Goal: Task Accomplishment & Management: Manage account settings

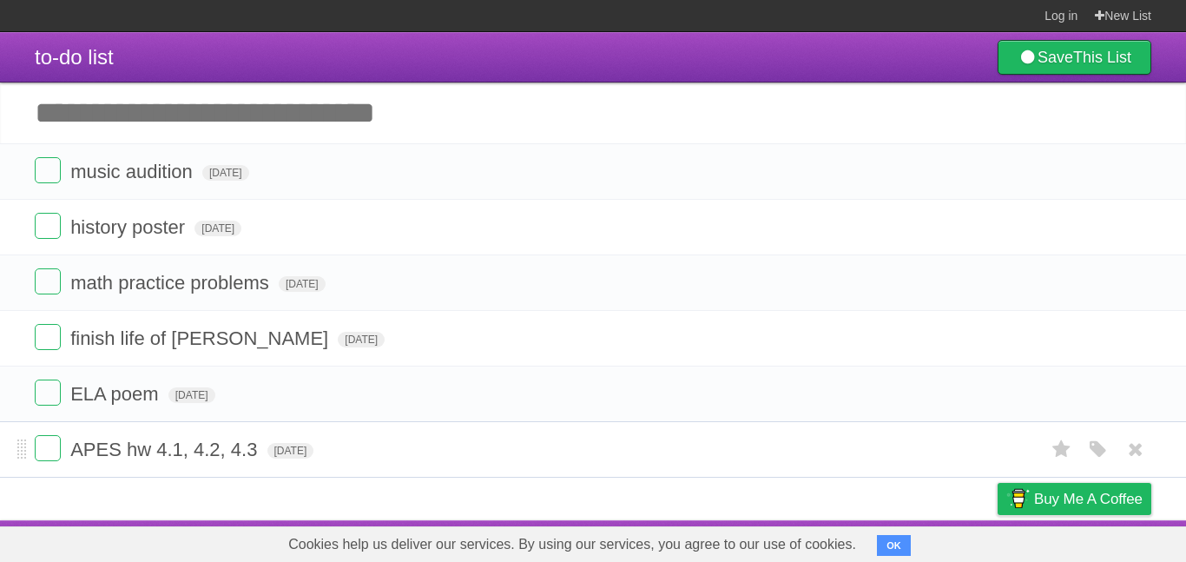
click at [259, 454] on span "APES hw 4.1, 4.2, 4.3" at bounding box center [165, 450] width 191 height 22
click at [259, 454] on input "**********" at bounding box center [171, 450] width 202 height 23
type input "**********"
click at [593, 44] on header "to-do list Save This List" at bounding box center [593, 57] width 1186 height 50
click at [418, 117] on input "Add another task" at bounding box center [593, 113] width 1186 height 61
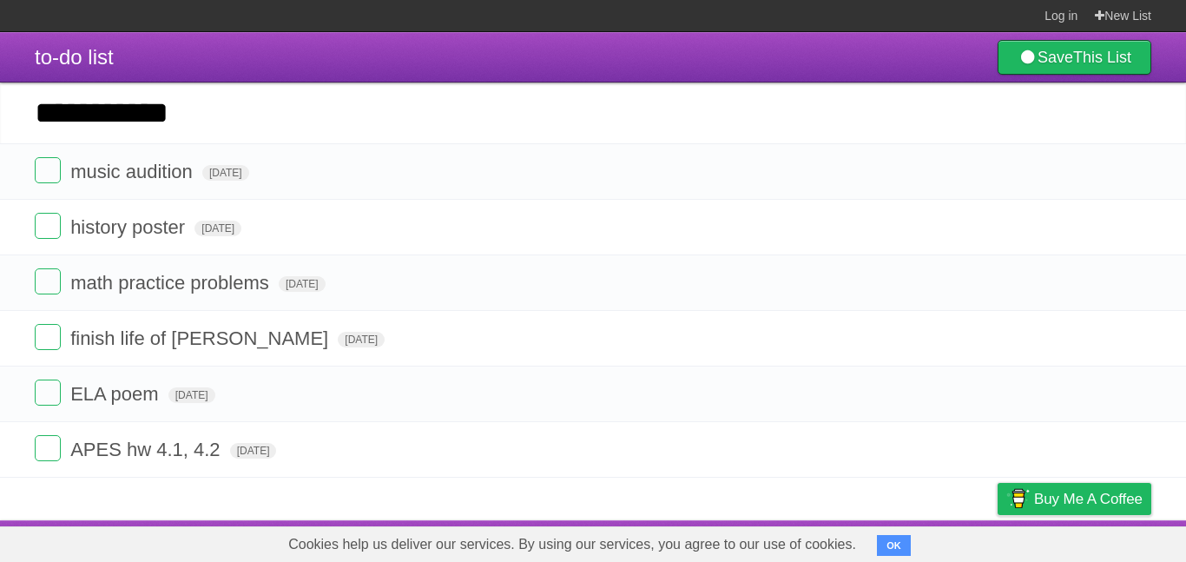
type input "**********"
click input "*********" at bounding box center [0, 0] width 0 height 0
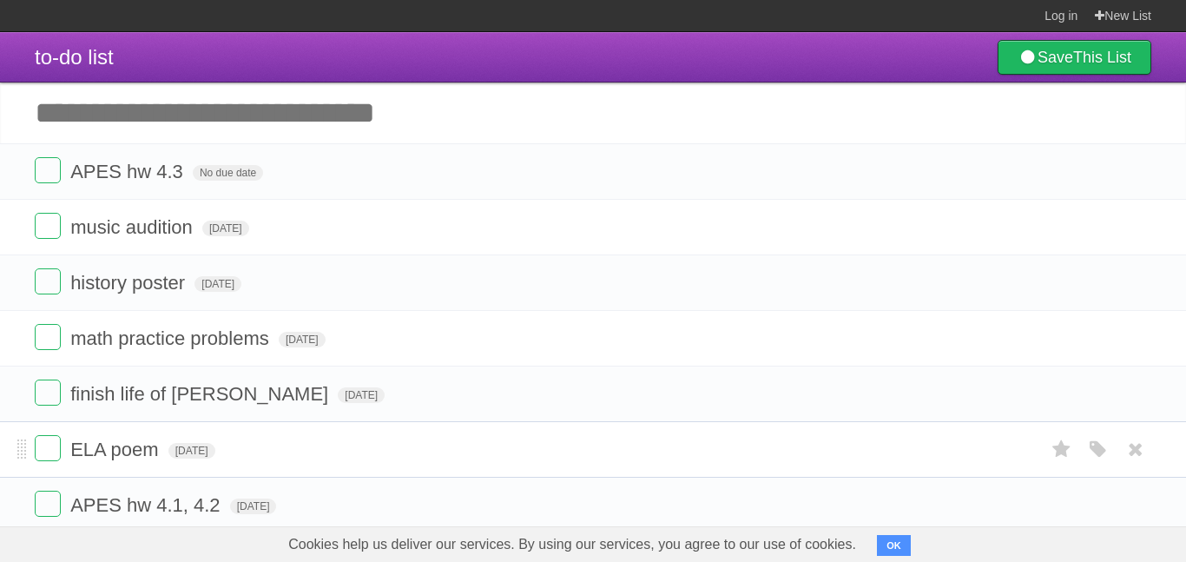
drag, startPoint x: 313, startPoint y: 159, endPoint x: 279, endPoint y: 445, distance: 287.8
click at [279, 445] on ul "APES hw 4.3 No due date White Red Blue Green Purple Orange music audition [DATE…" at bounding box center [593, 338] width 1186 height 390
click at [406, 148] on li "APES hw 4.3 No due date White Red Blue Green Purple Orange" at bounding box center [593, 171] width 1186 height 56
drag, startPoint x: 404, startPoint y: 167, endPoint x: 293, endPoint y: 378, distance: 238.5
click at [293, 378] on ul "APES hw 4.3 No due date White Red Blue Green Purple Orange music audition [DATE…" at bounding box center [593, 338] width 1186 height 390
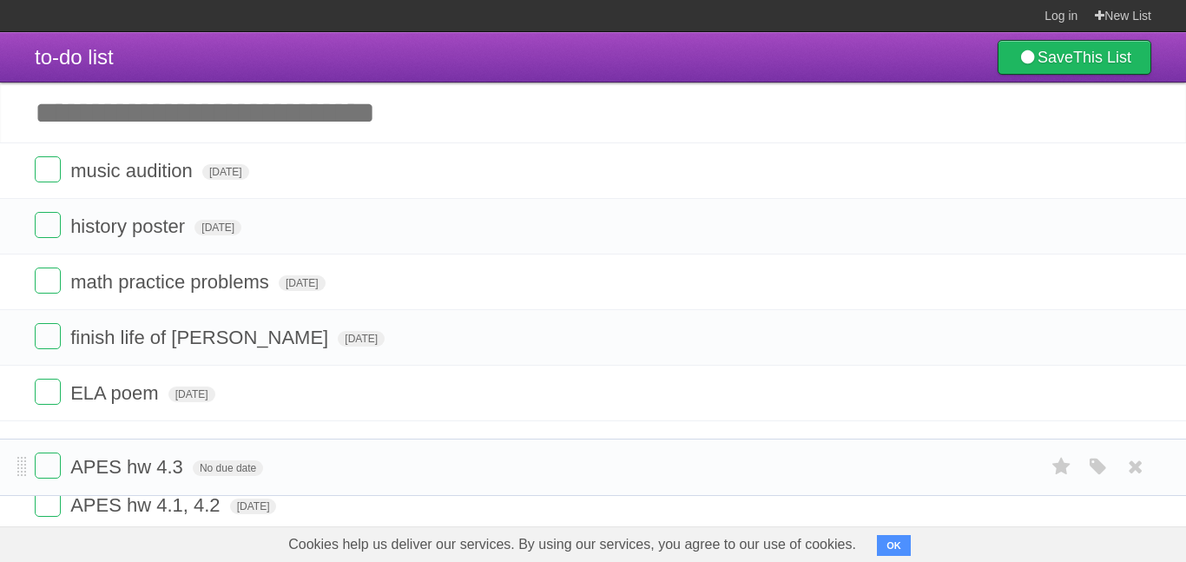
drag, startPoint x: 22, startPoint y: 166, endPoint x: 0, endPoint y: 459, distance: 294.4
click at [564, 68] on header "to-do list Save This List" at bounding box center [593, 57] width 1186 height 50
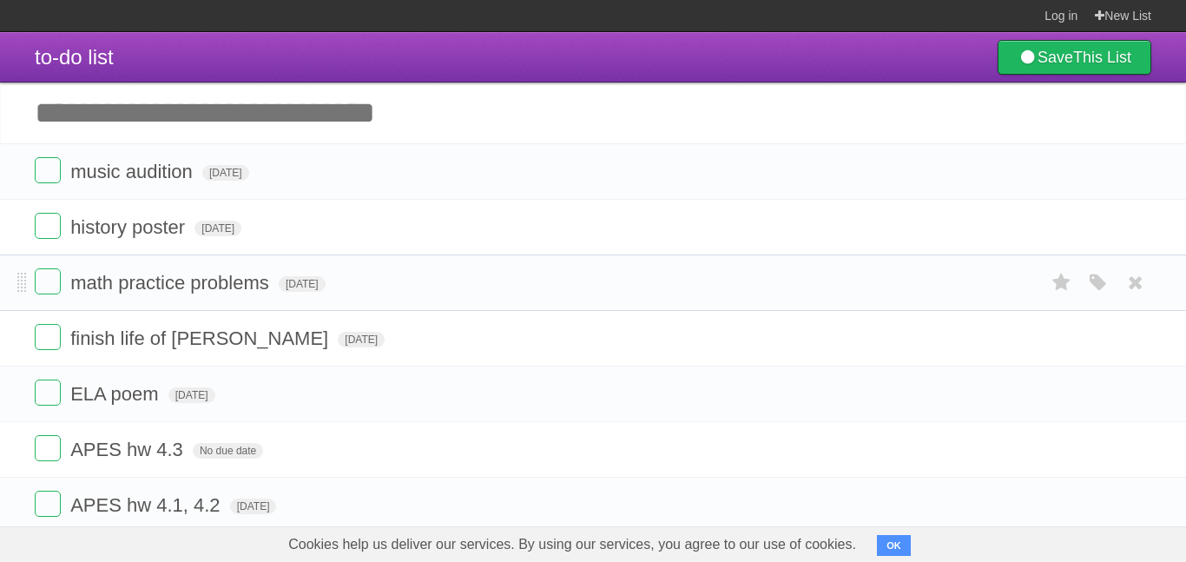
scroll to position [39, 0]
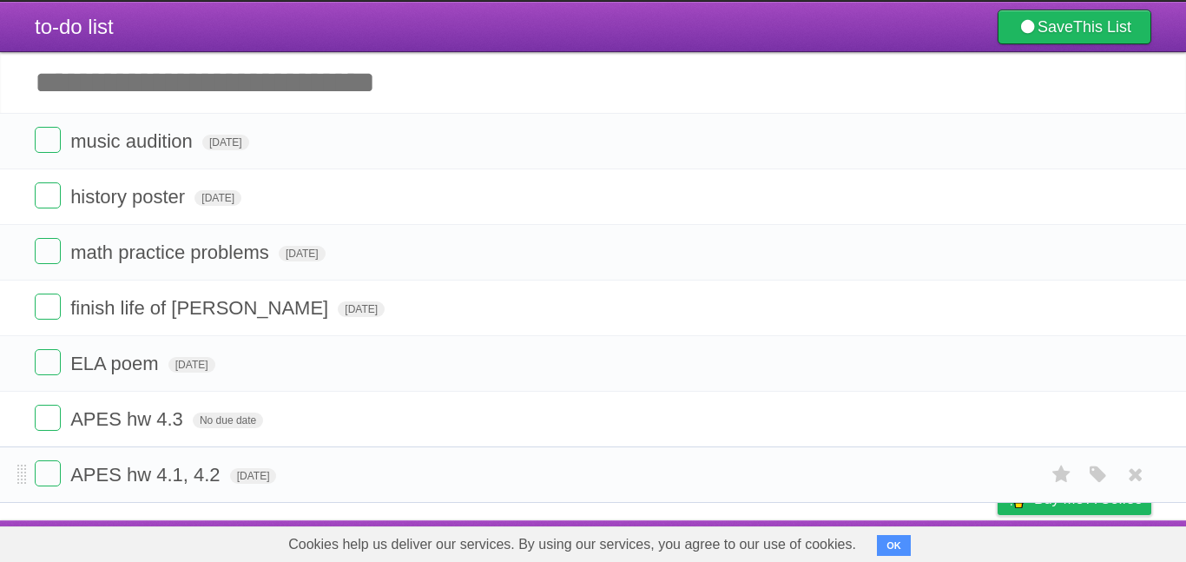
click at [32, 471] on li "APES hw 4.1, 4.2 [DATE] White Red Blue Green Purple Orange" at bounding box center [593, 474] width 1186 height 56
click at [46, 473] on label at bounding box center [48, 473] width 26 height 26
click at [50, 363] on label at bounding box center [48, 362] width 26 height 26
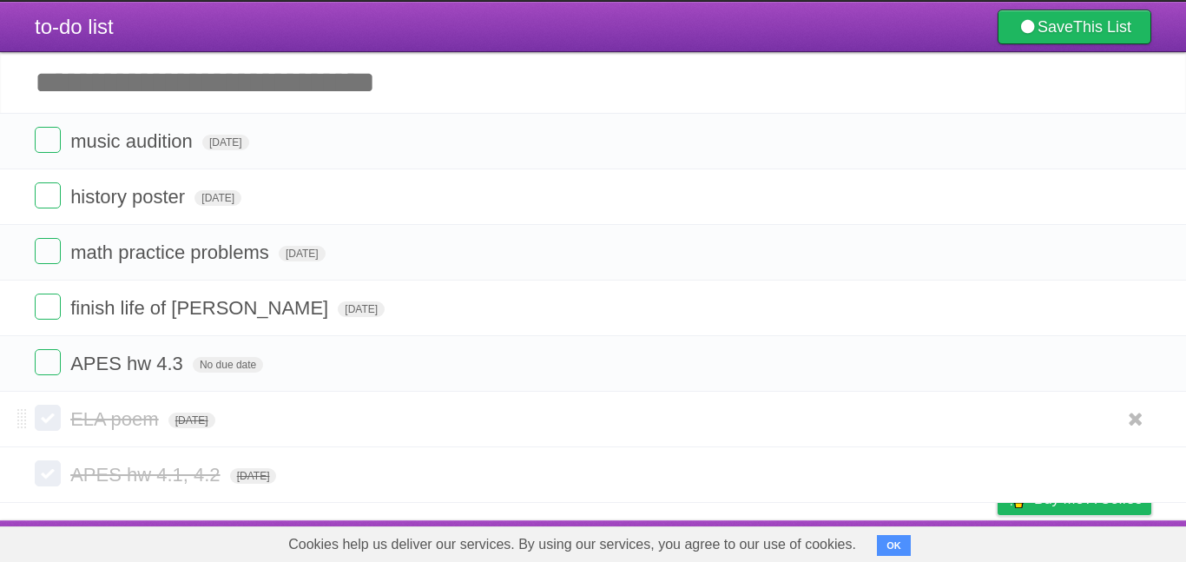
click at [133, 419] on span "ELA poem" at bounding box center [116, 419] width 93 height 22
click at [48, 413] on label at bounding box center [48, 418] width 26 height 26
click at [50, 418] on label at bounding box center [48, 418] width 26 height 26
click at [43, 253] on label at bounding box center [48, 251] width 26 height 26
